Goal: Information Seeking & Learning: Learn about a topic

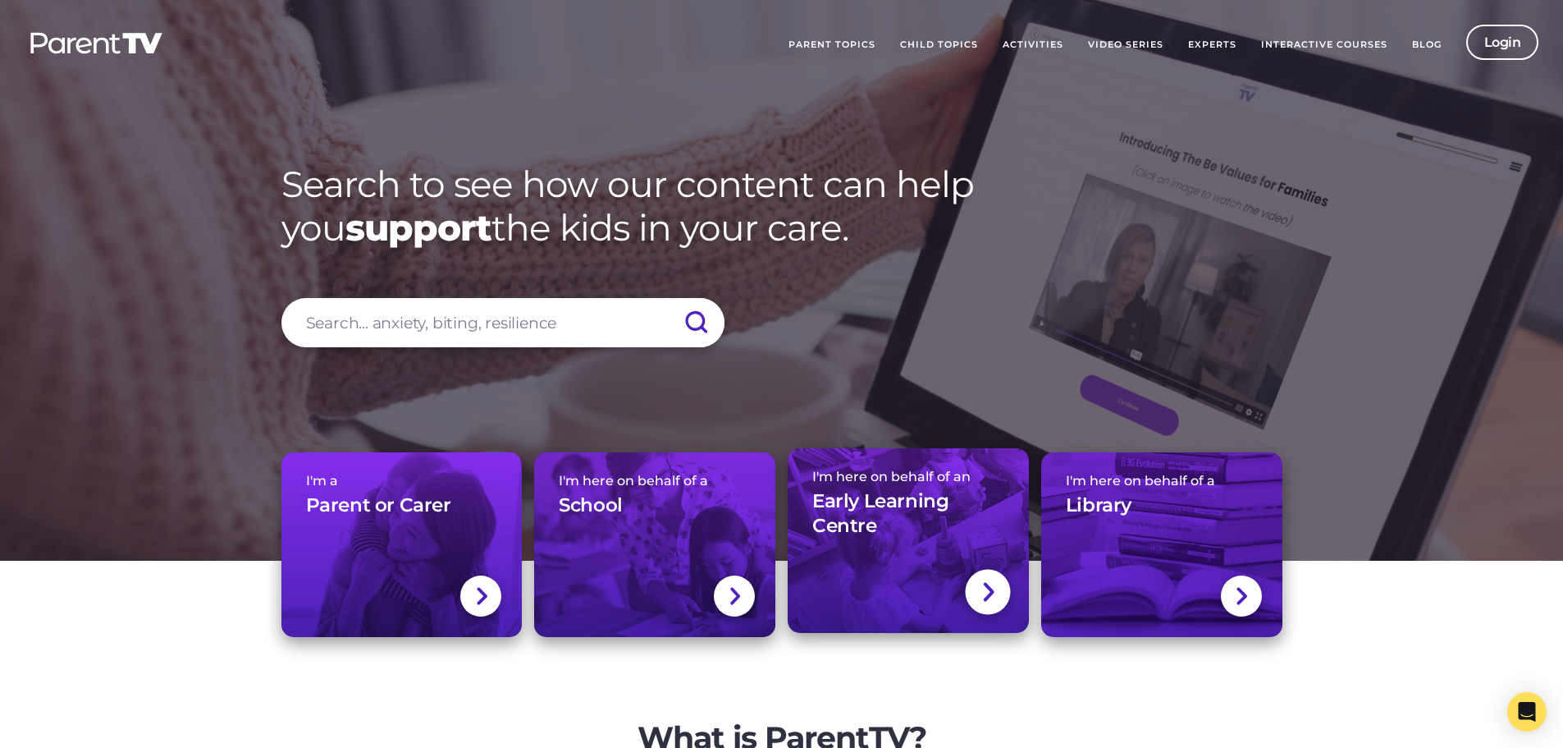
click at [845, 529] on h3 "Early Learning Centre" at bounding box center [909, 513] width 192 height 49
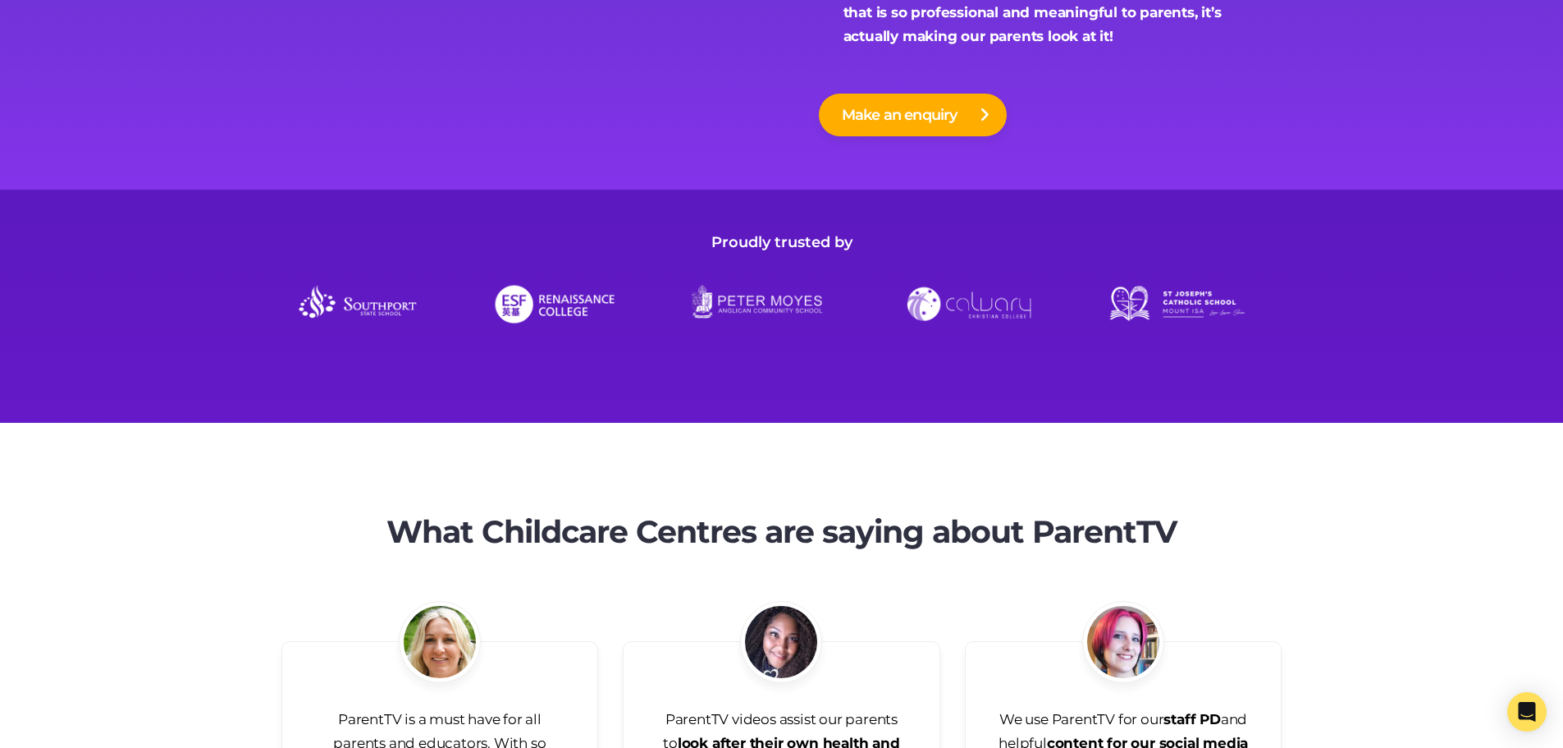
scroll to position [6594, 0]
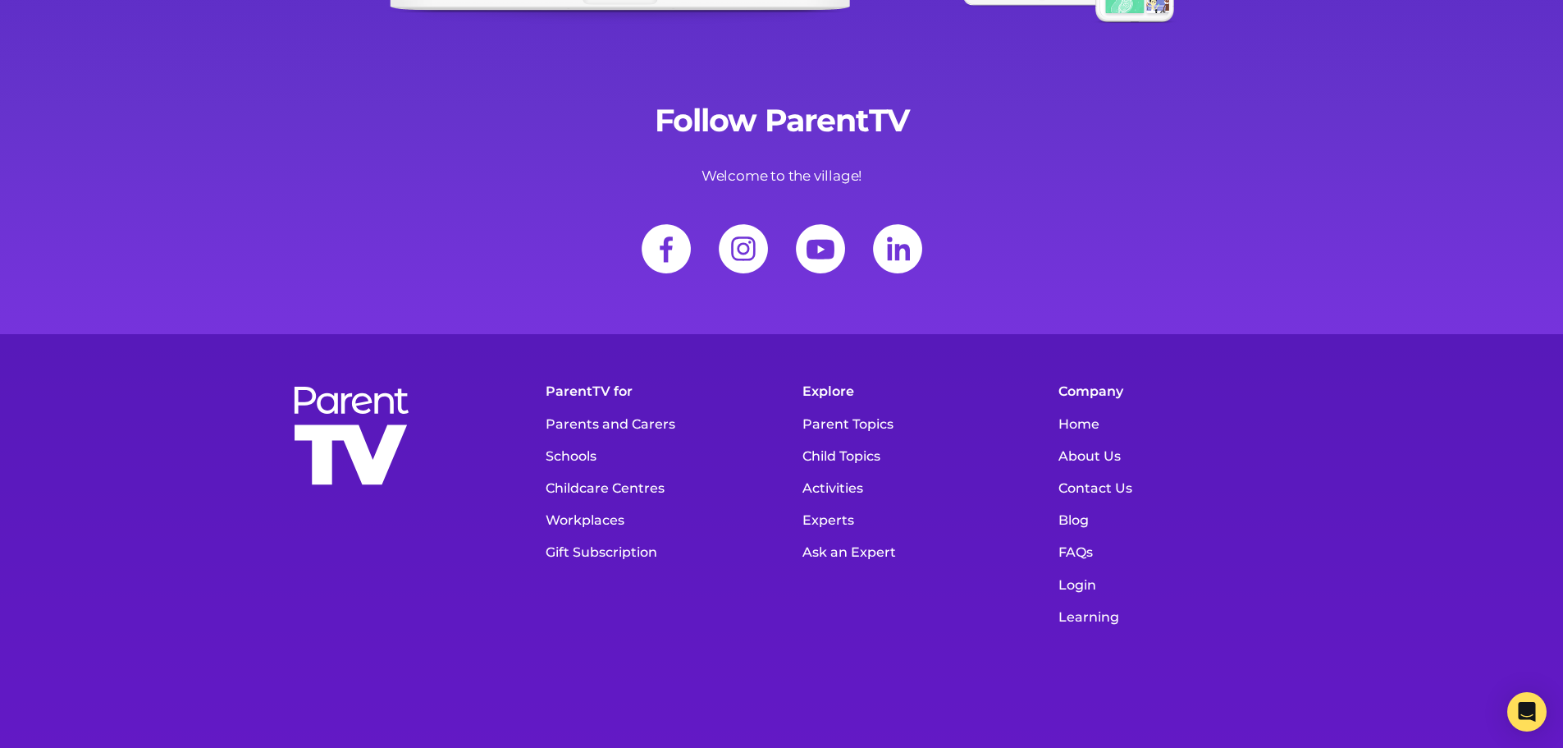
drag, startPoint x: 1427, startPoint y: 276, endPoint x: 1431, endPoint y: 602, distance: 325.8
click at [1090, 536] on link "FAQs" at bounding box center [1167, 552] width 232 height 32
